Goal: Navigation & Orientation: Find specific page/section

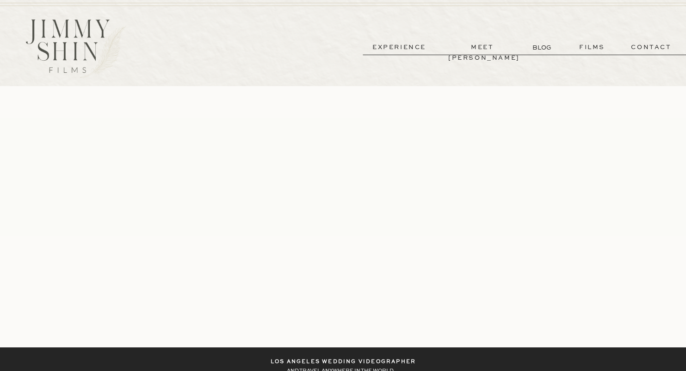
click at [67, 25] on div at bounding box center [75, 48] width 133 height 67
click at [75, 30] on div at bounding box center [75, 48] width 133 height 67
click at [409, 45] on p "experience" at bounding box center [399, 47] width 68 height 11
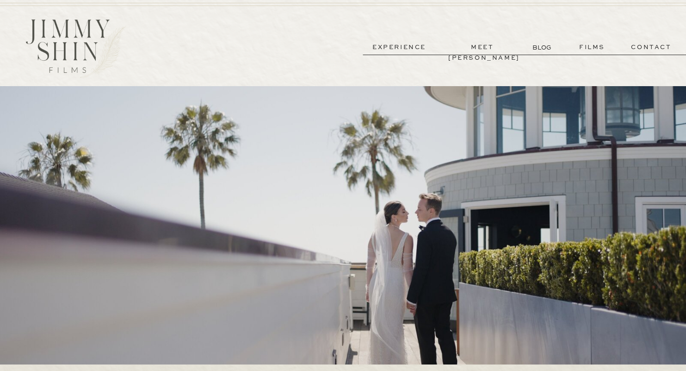
click at [55, 25] on div at bounding box center [75, 48] width 133 height 67
